Goal: Navigation & Orientation: Find specific page/section

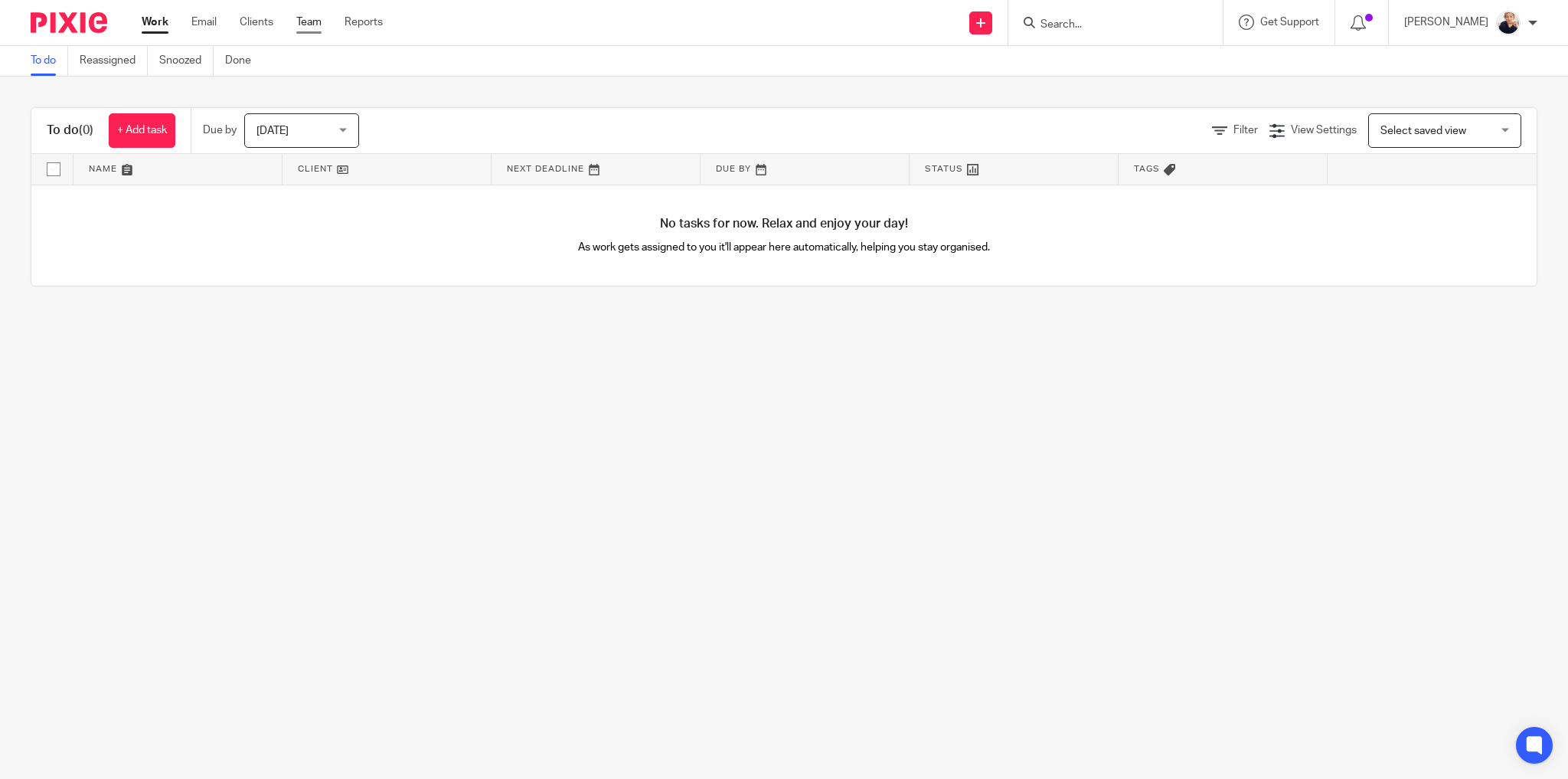
click at [311, 26] on link "Team" at bounding box center [308, 22] width 26 height 16
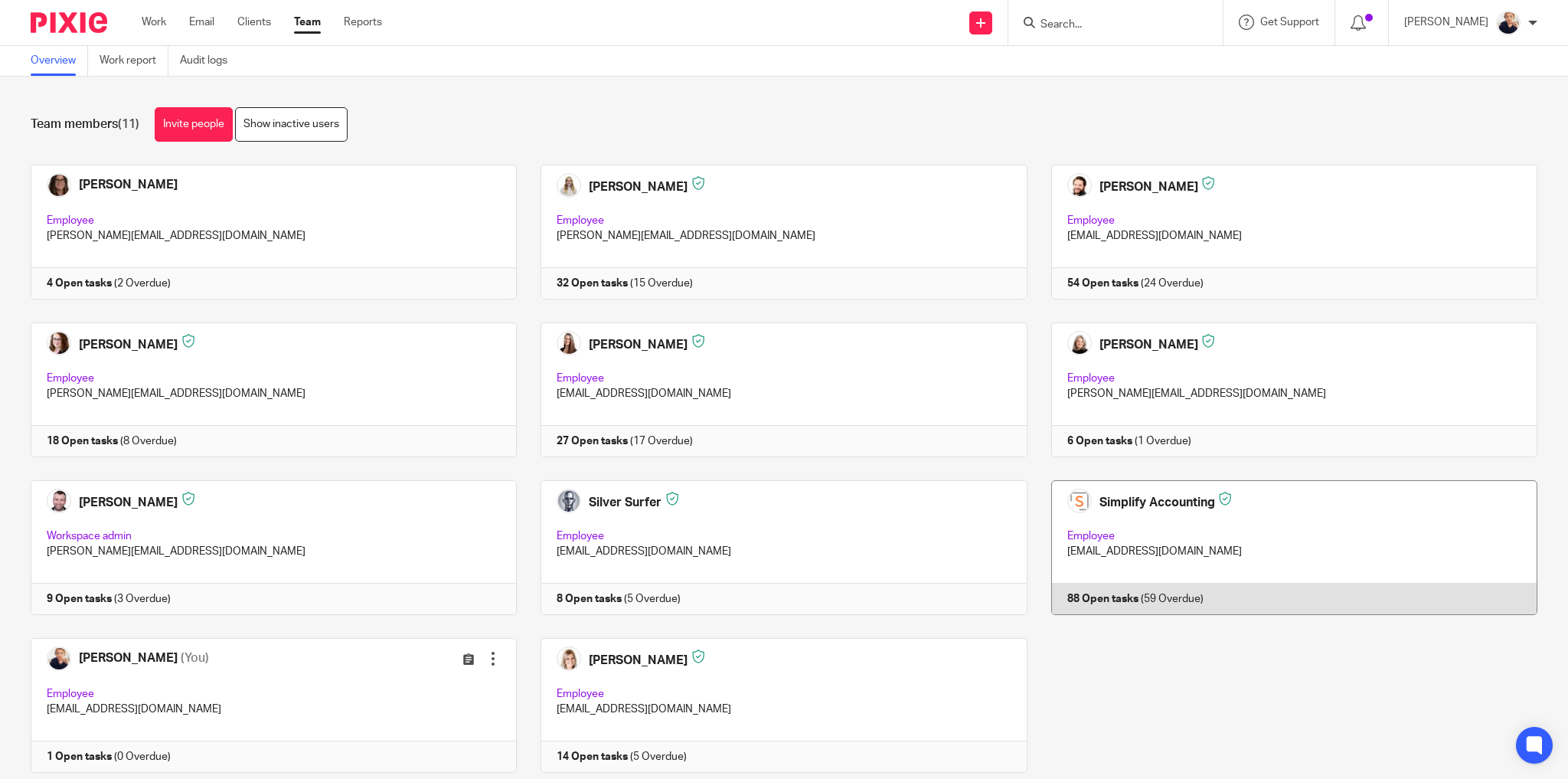
click at [1228, 540] on link at bounding box center [1282, 547] width 510 height 135
click at [1124, 537] on link at bounding box center [1282, 547] width 510 height 135
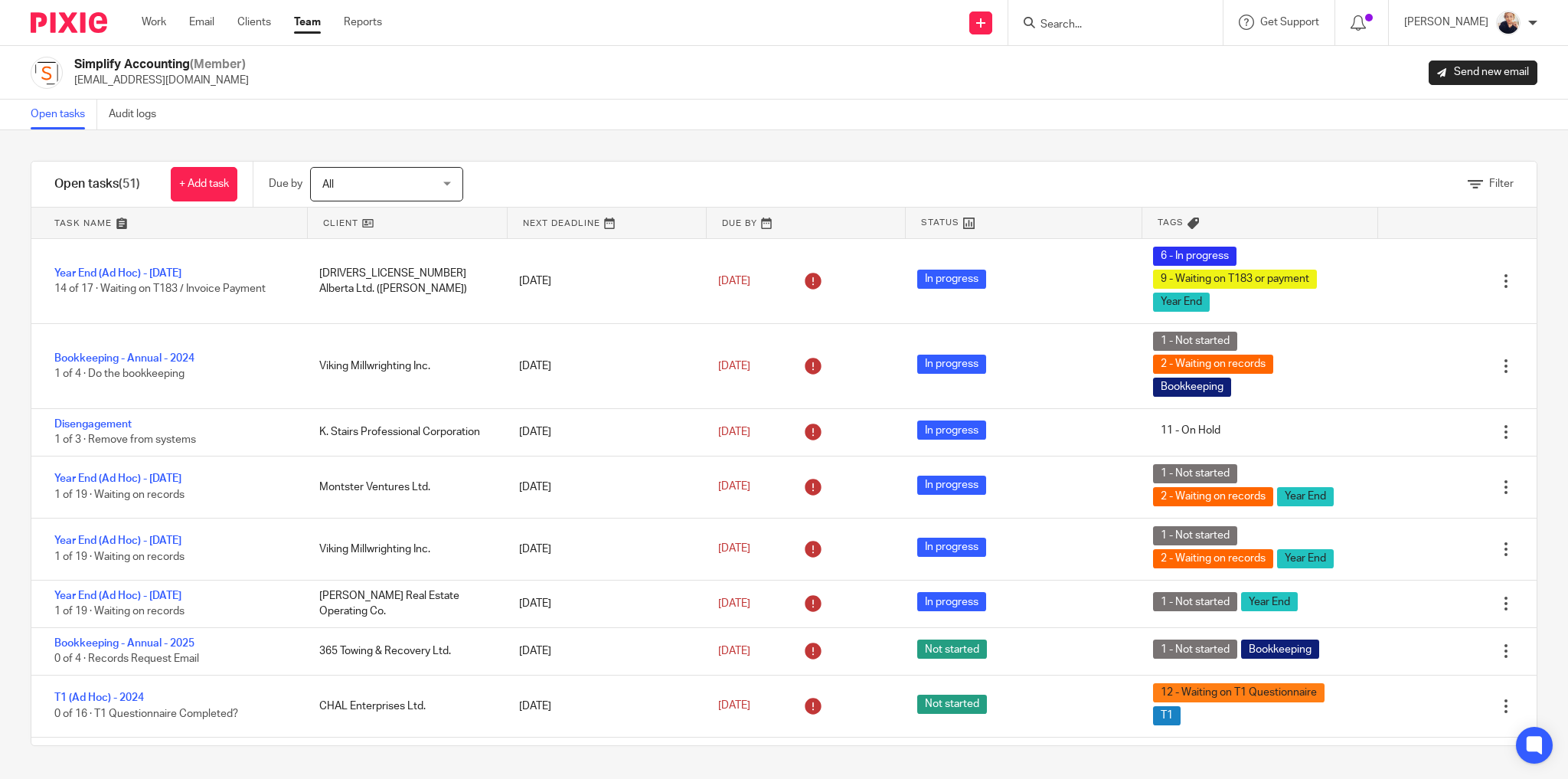
click at [1108, 36] on div at bounding box center [1115, 22] width 214 height 45
click at [1106, 27] on input "Search" at bounding box center [1108, 25] width 138 height 14
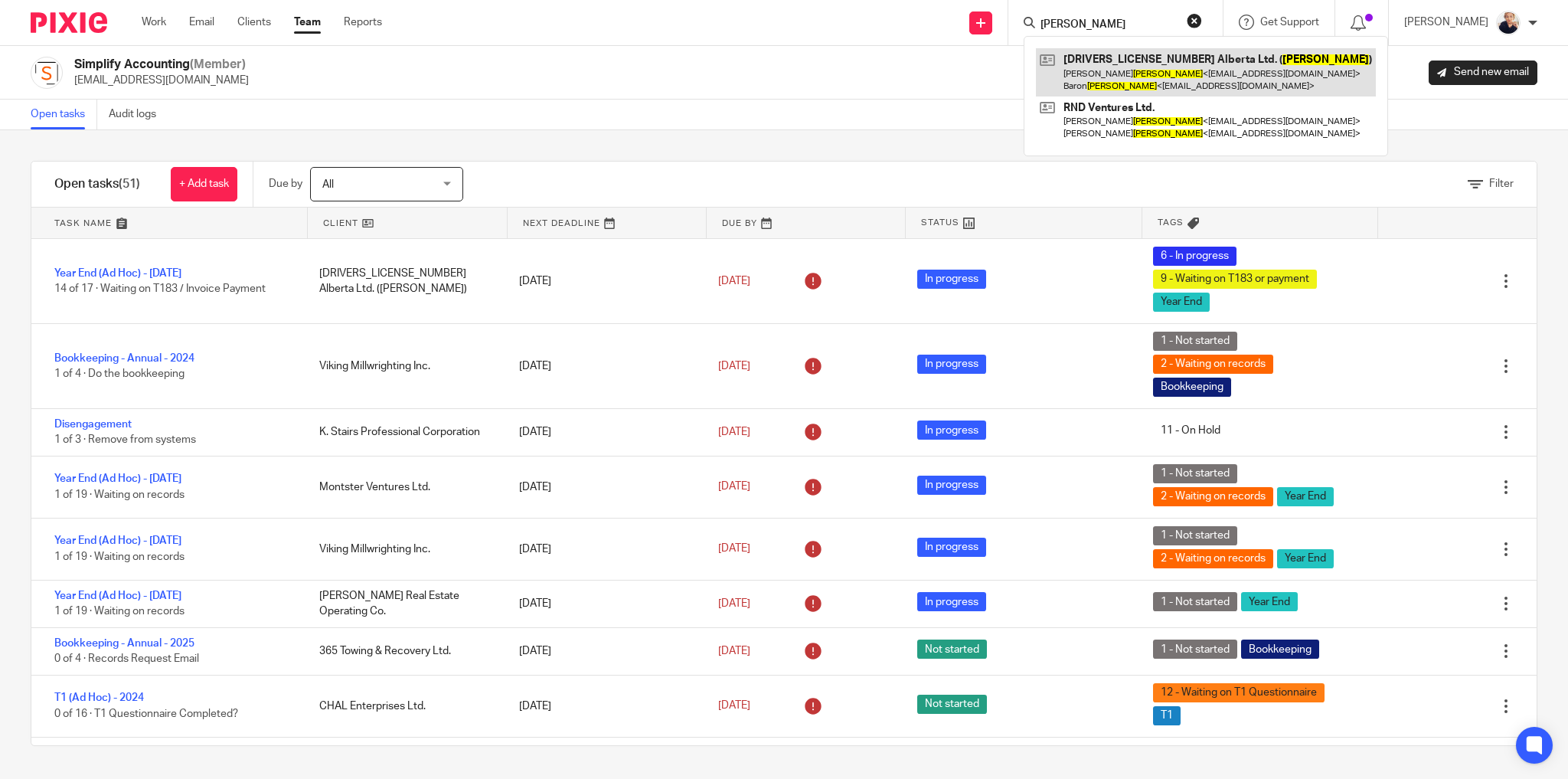
type input "zenner"
click at [1143, 74] on link at bounding box center [1205, 71] width 340 height 47
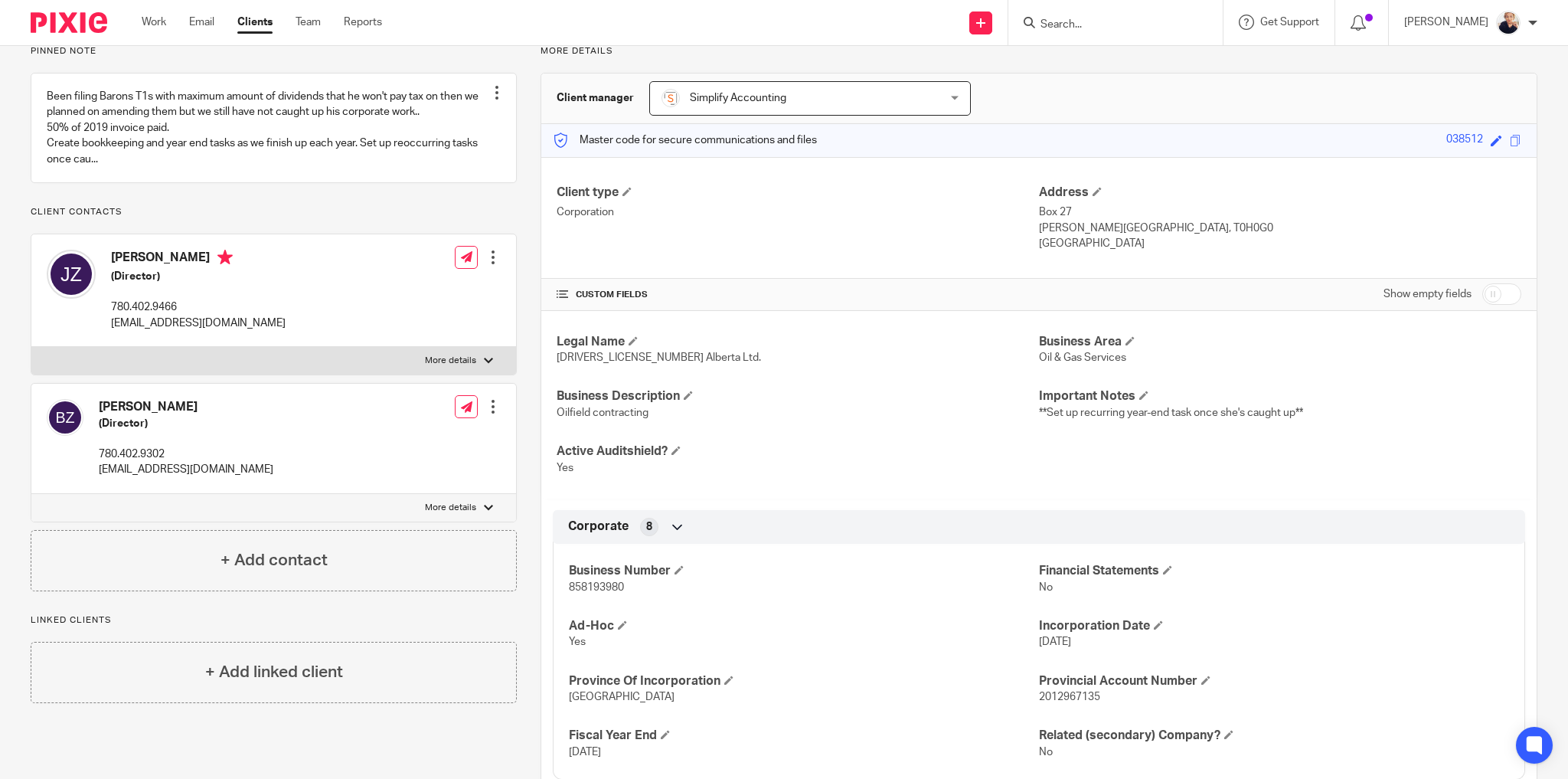
scroll to position [117, 0]
